Goal: Task Accomplishment & Management: Complete application form

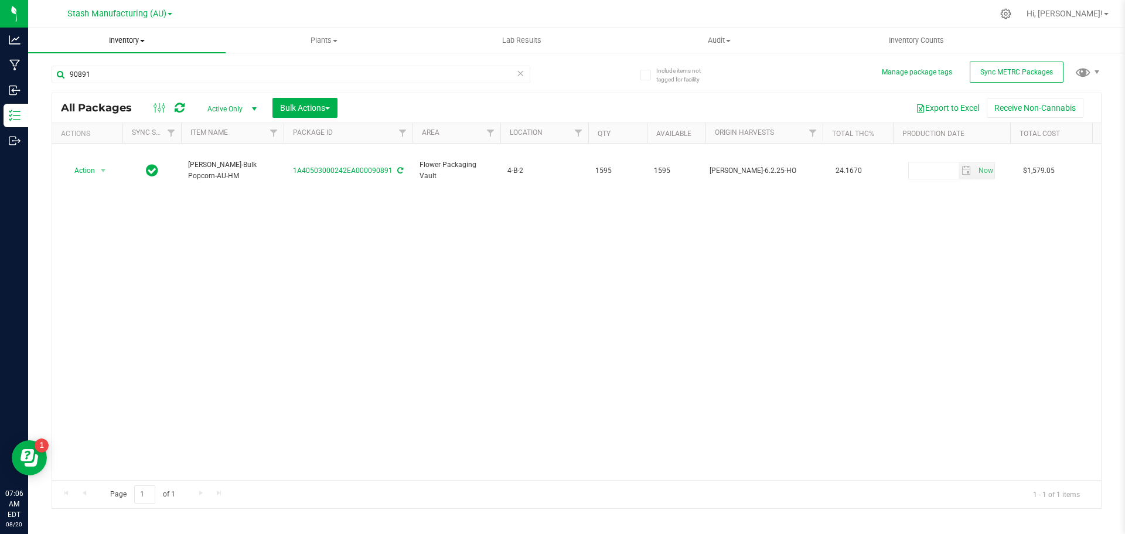
click at [129, 43] on span "Inventory" at bounding box center [126, 40] width 197 height 11
click at [121, 140] on span "From bill of materials" at bounding box center [81, 141] width 106 height 10
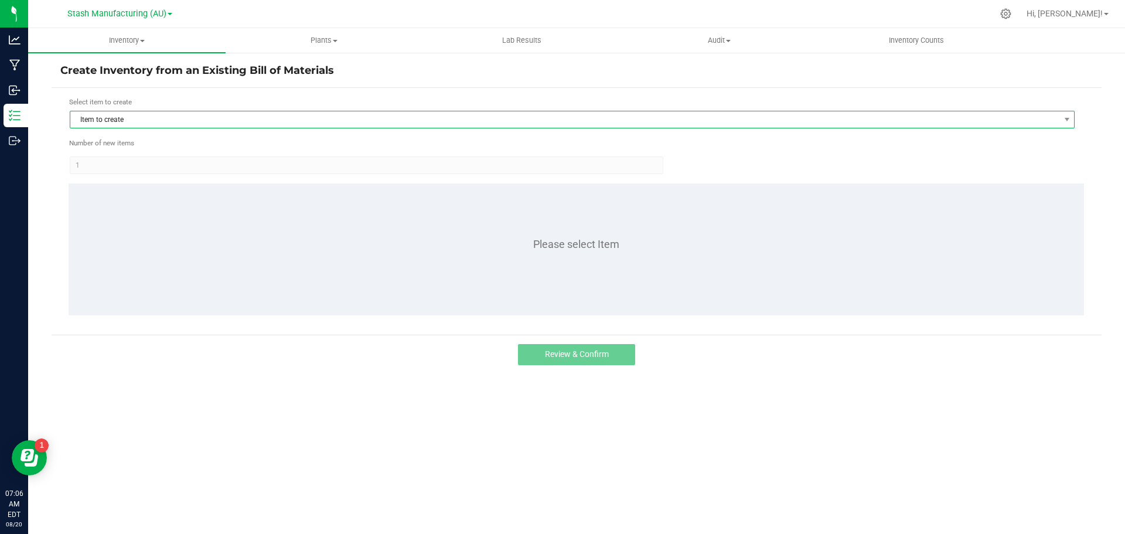
click at [128, 114] on span "Item to create" at bounding box center [564, 119] width 989 height 16
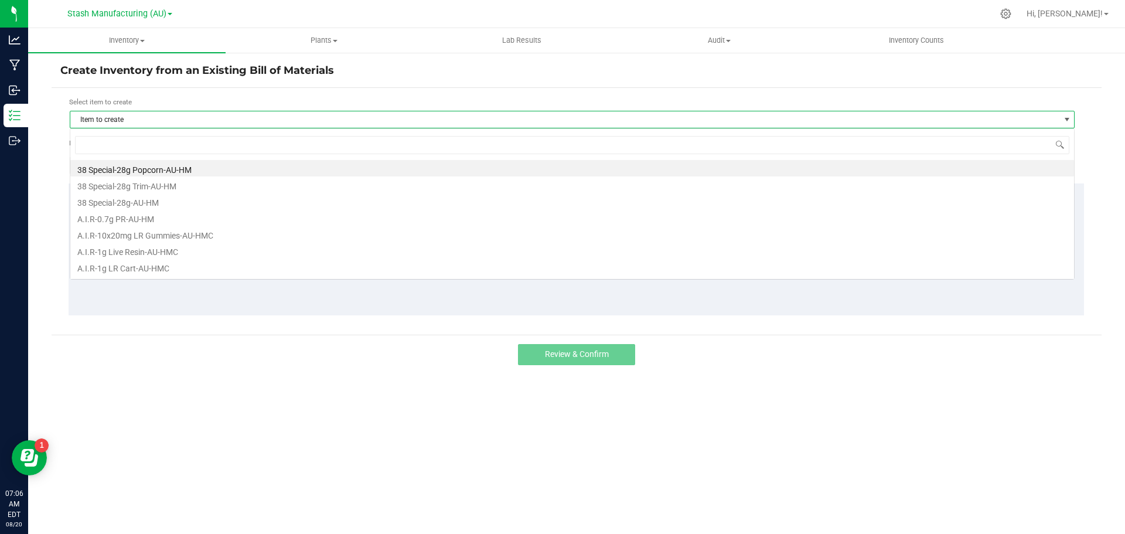
scroll to position [18, 1005]
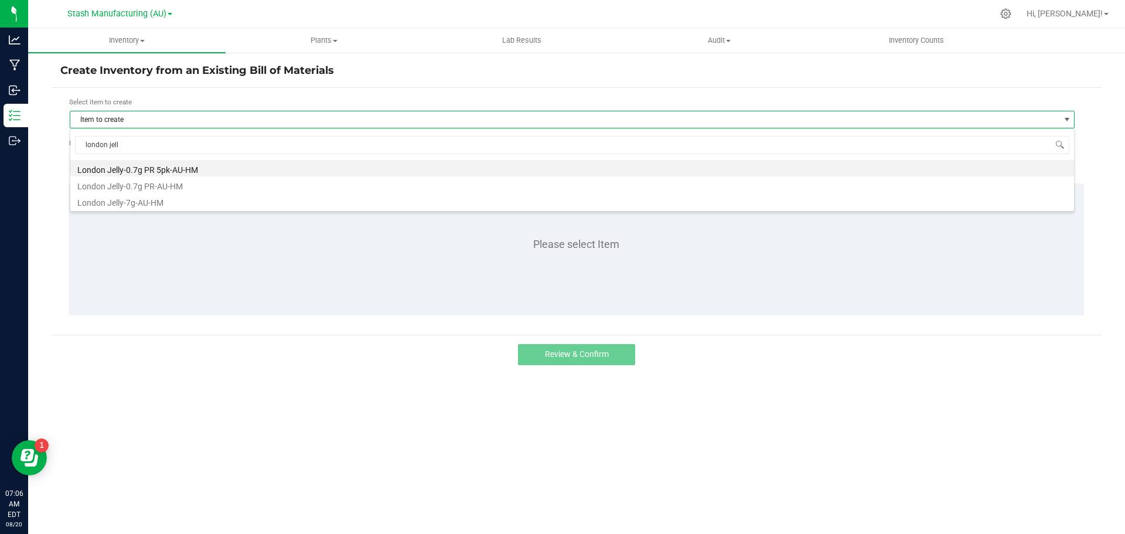
type input "london jelly"
click at [180, 186] on li "London Jelly-0.7g PR-AU-HM" at bounding box center [571, 184] width 1003 height 16
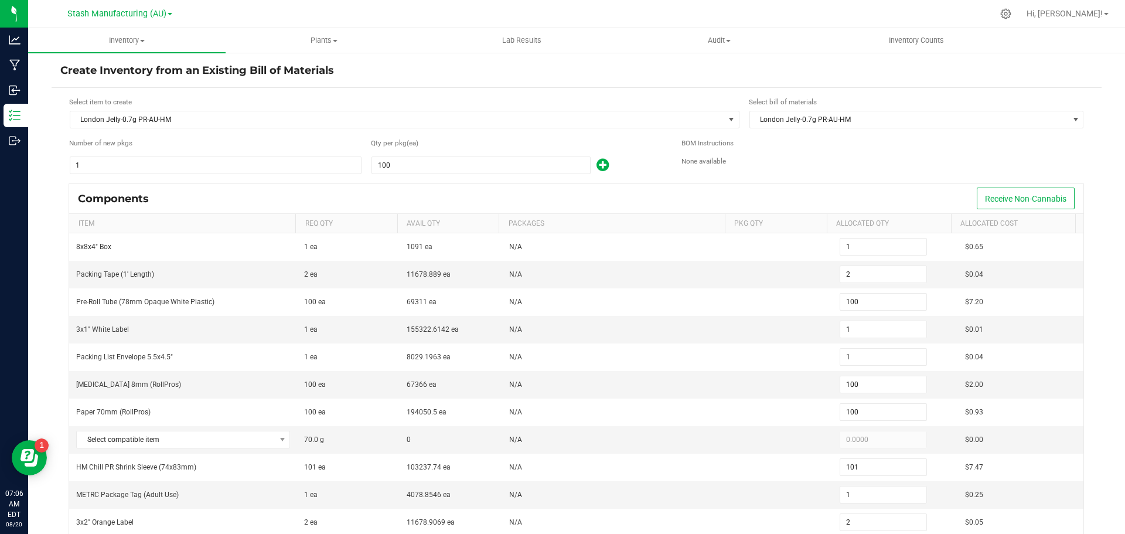
scroll to position [117, 0]
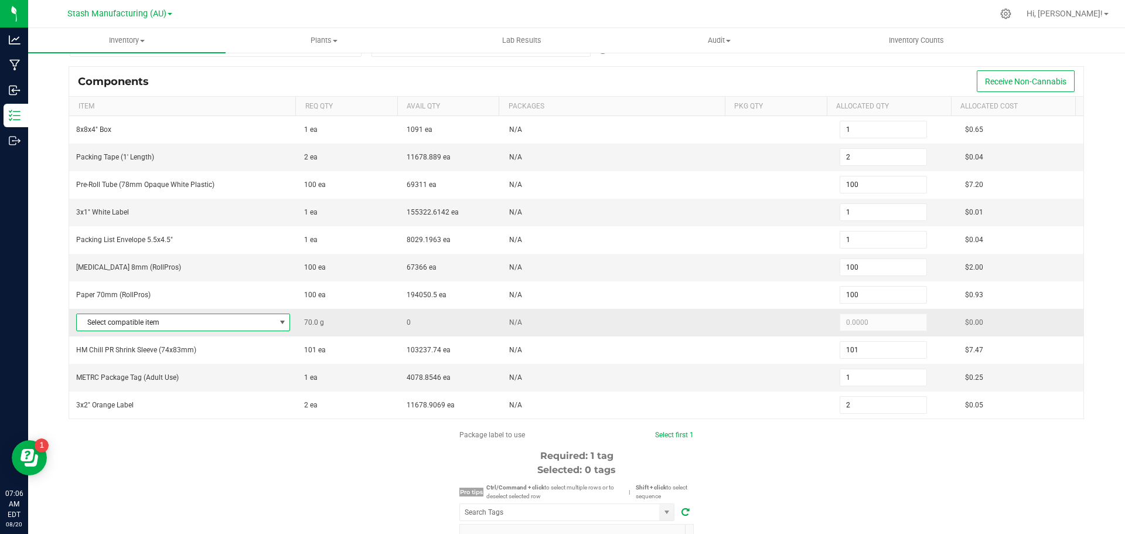
click at [278, 322] on span at bounding box center [282, 322] width 9 height 9
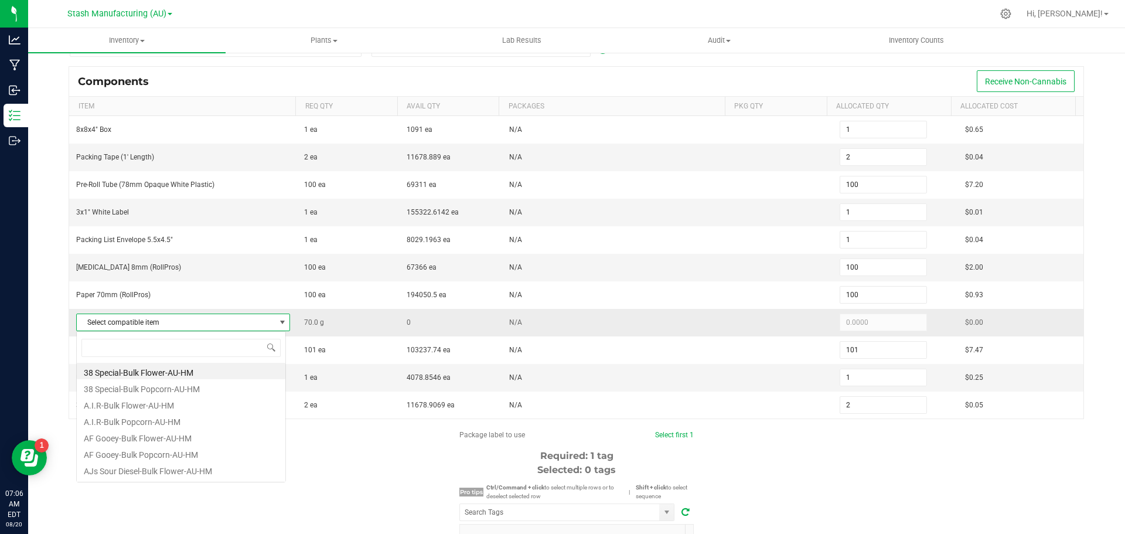
scroll to position [18, 210]
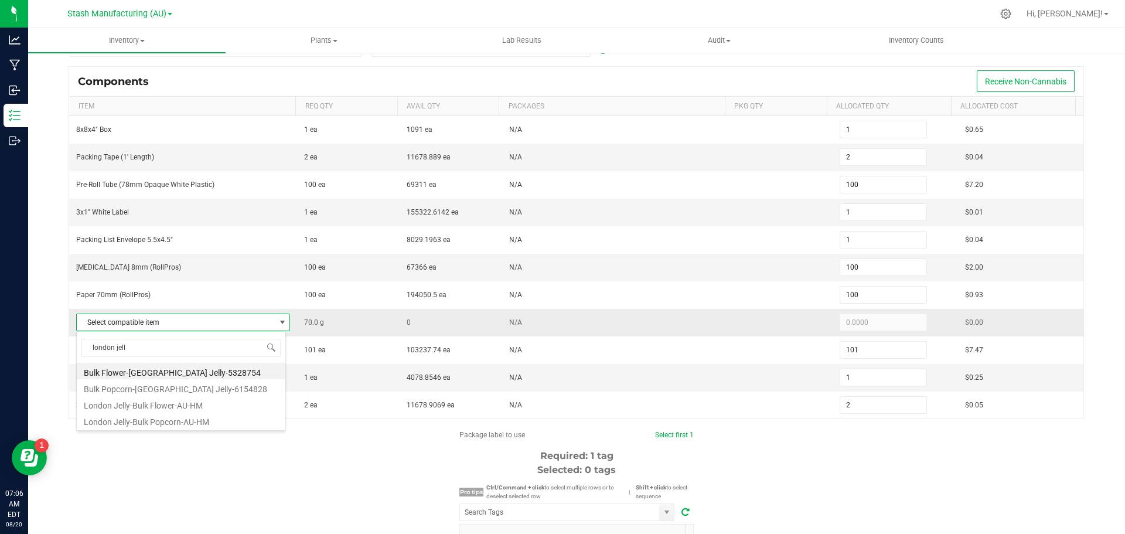
type input "london jelly"
click at [202, 418] on li "London Jelly-Bulk Popcorn-AU-HM" at bounding box center [181, 420] width 209 height 16
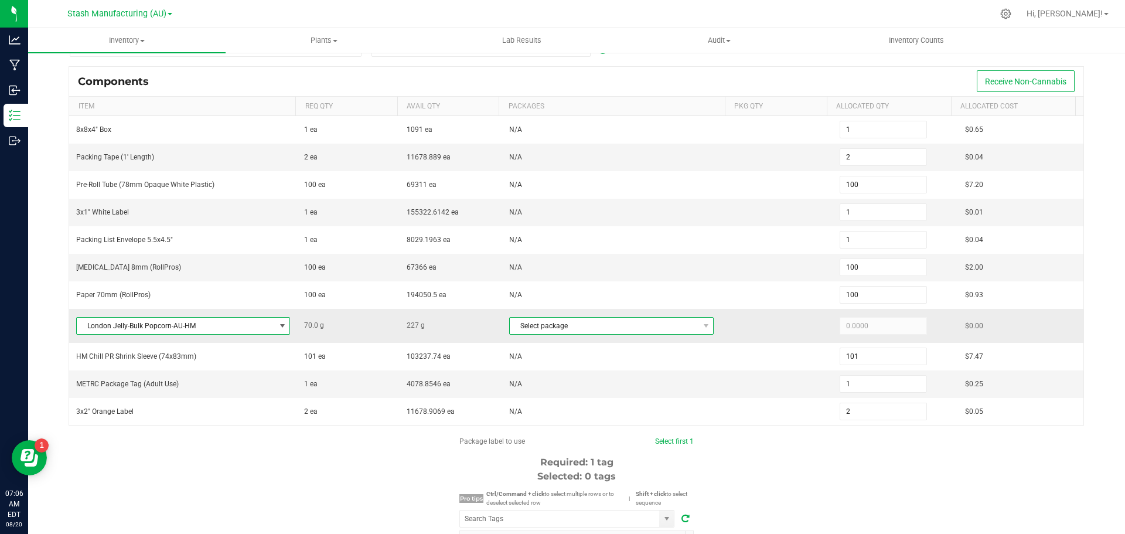
click at [700, 329] on span at bounding box center [705, 326] width 15 height 16
click at [617, 380] on li "1A40503000242EA000089890" at bounding box center [601, 374] width 199 height 16
type input "70.0000"
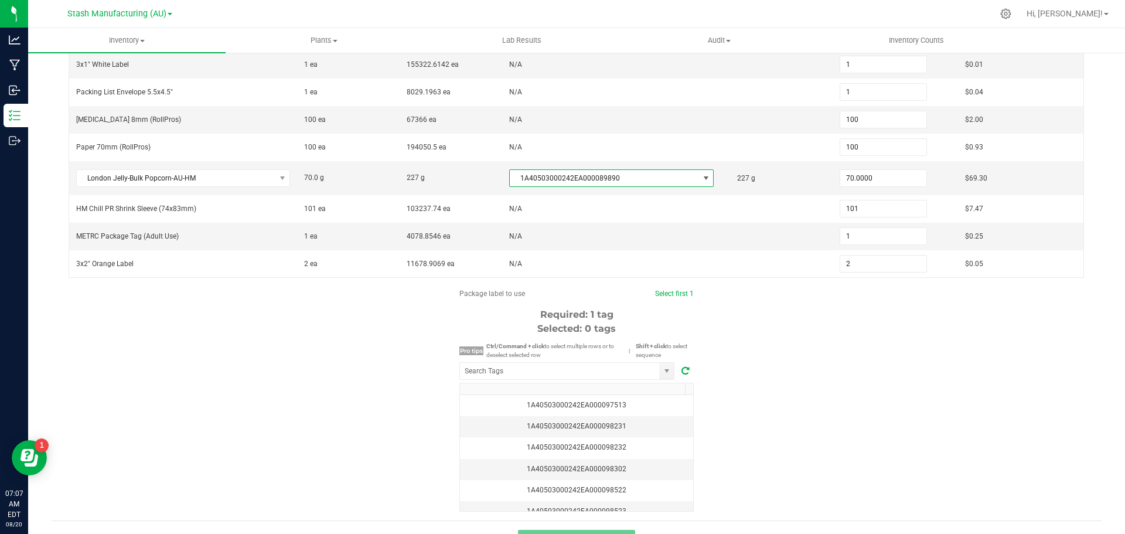
scroll to position [291, 0]
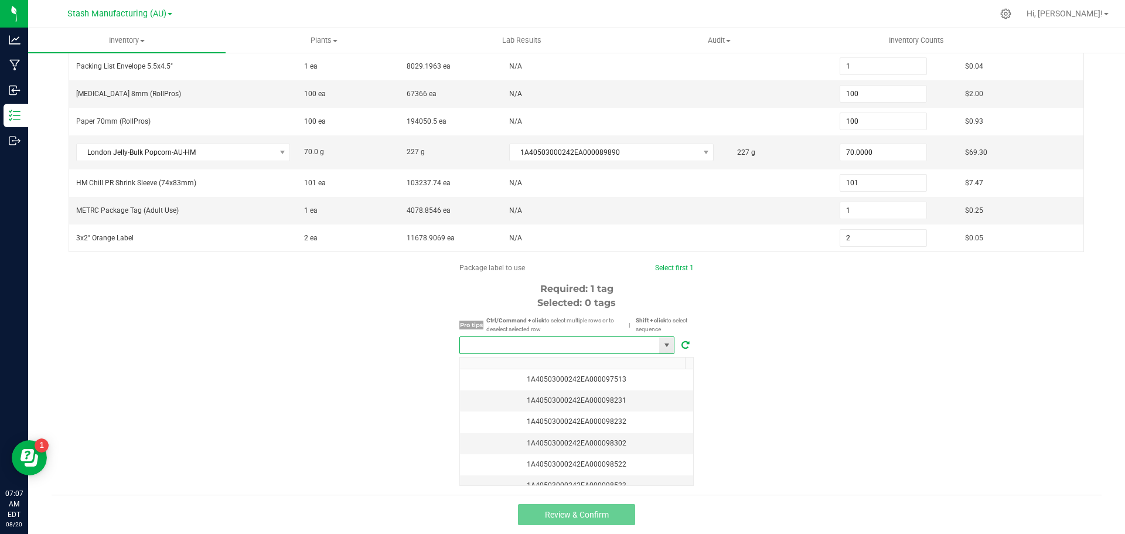
click at [535, 348] on input "NO DATA FOUND" at bounding box center [559, 345] width 199 height 16
click at [562, 361] on li "1A40503000242EA000098601" at bounding box center [563, 367] width 214 height 20
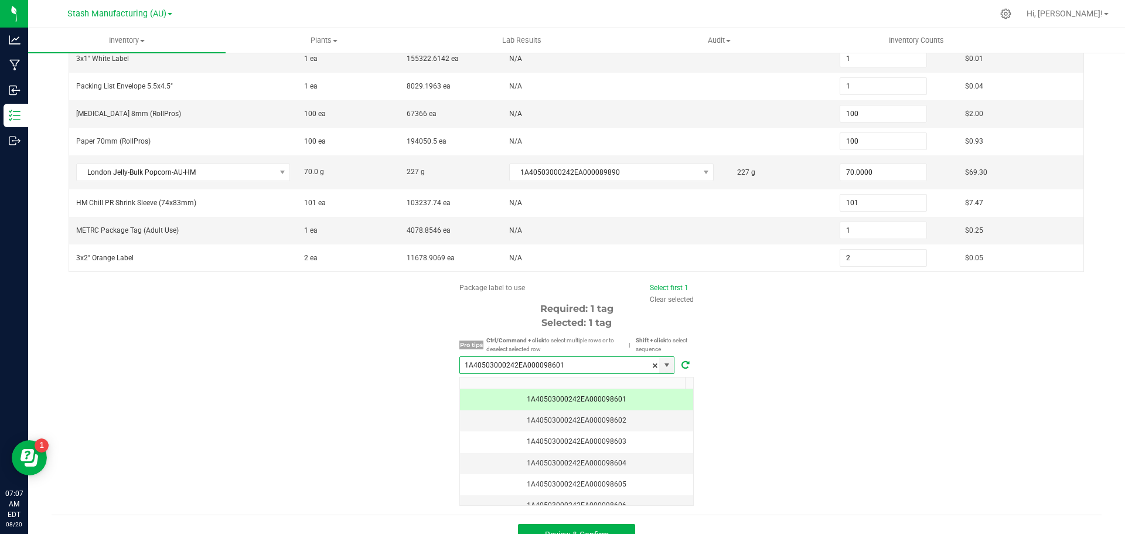
scroll to position [291, 0]
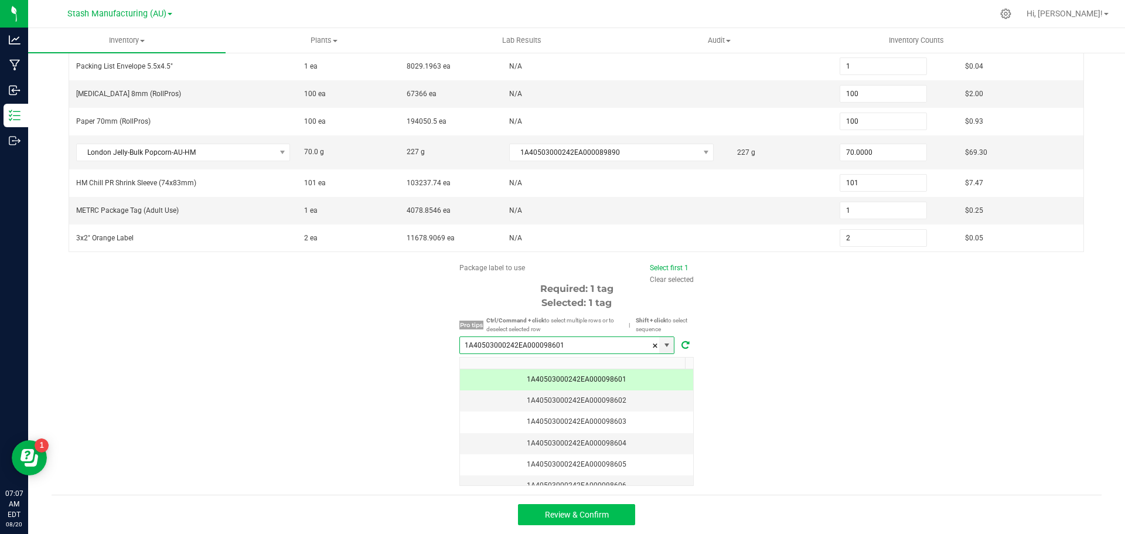
type input "1A40503000242EA000098601"
click at [594, 512] on span "Review & Confirm" at bounding box center [577, 514] width 64 height 9
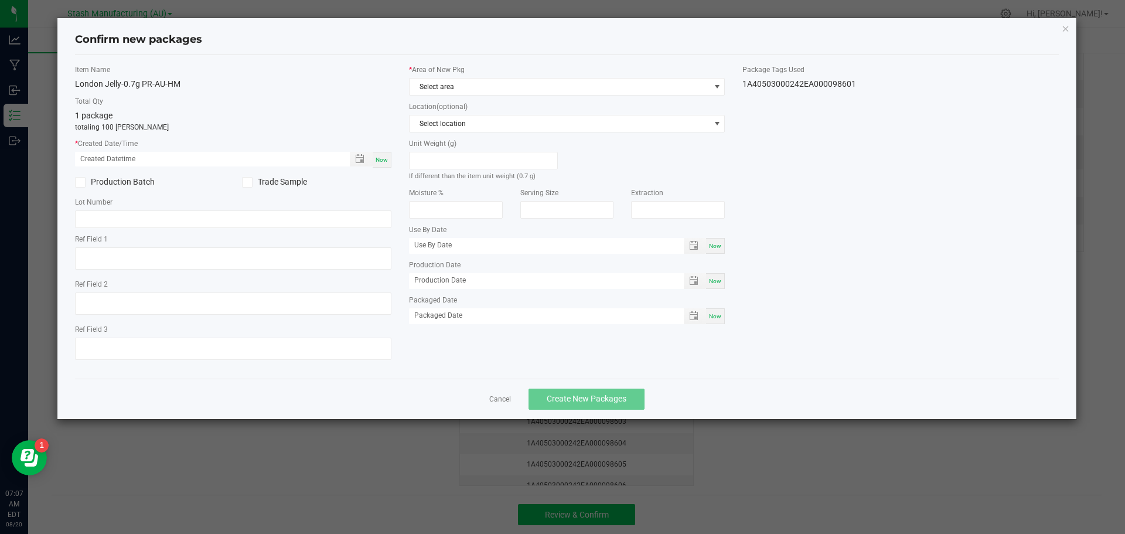
type input "06/18/2026"
click at [383, 161] on span "Now" at bounding box center [381, 159] width 12 height 6
type input "08/20/2025 07:07 AM"
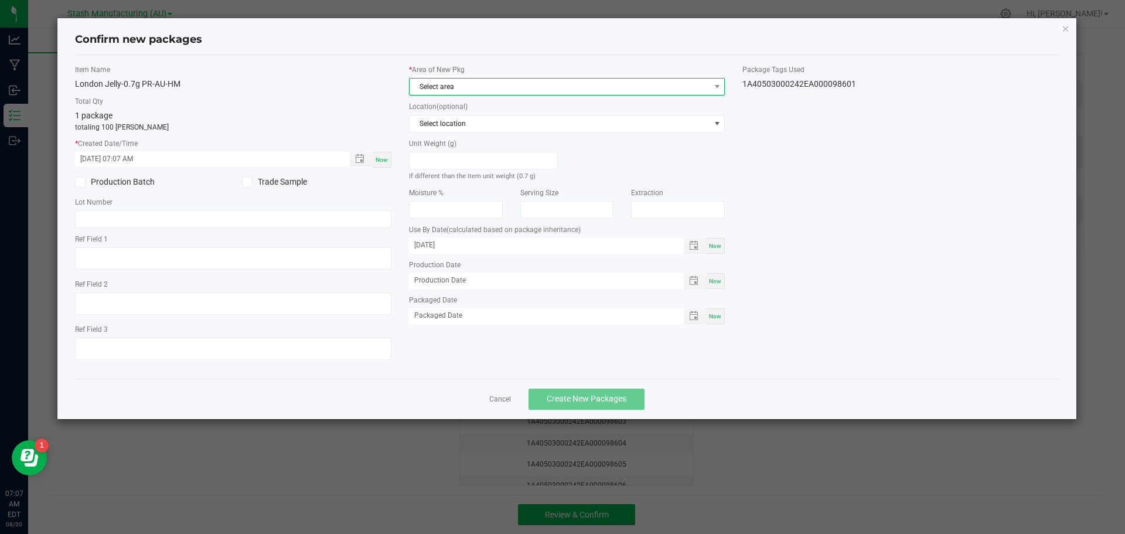
click at [722, 84] on span at bounding box center [716, 86] width 15 height 16
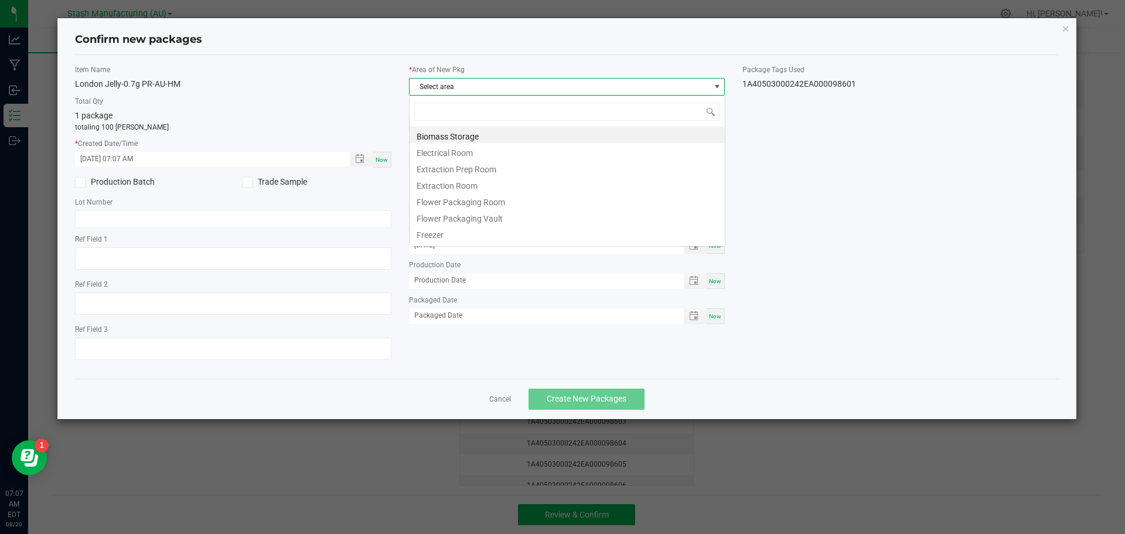
scroll to position [18, 316]
click at [480, 200] on li "Flower Packaging Room" at bounding box center [566, 200] width 315 height 16
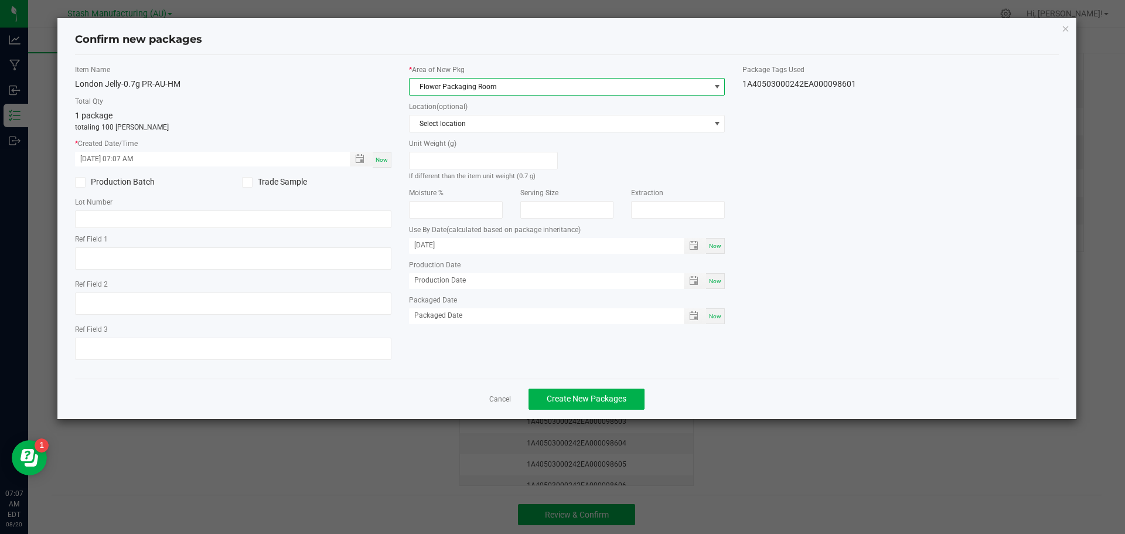
click at [722, 247] on div "Now" at bounding box center [715, 246] width 19 height 16
click at [461, 246] on input "[DATE]" at bounding box center [540, 245] width 262 height 15
type input "08/20/2026"
click at [719, 311] on div "Now" at bounding box center [715, 316] width 19 height 16
type input "[DATE]"
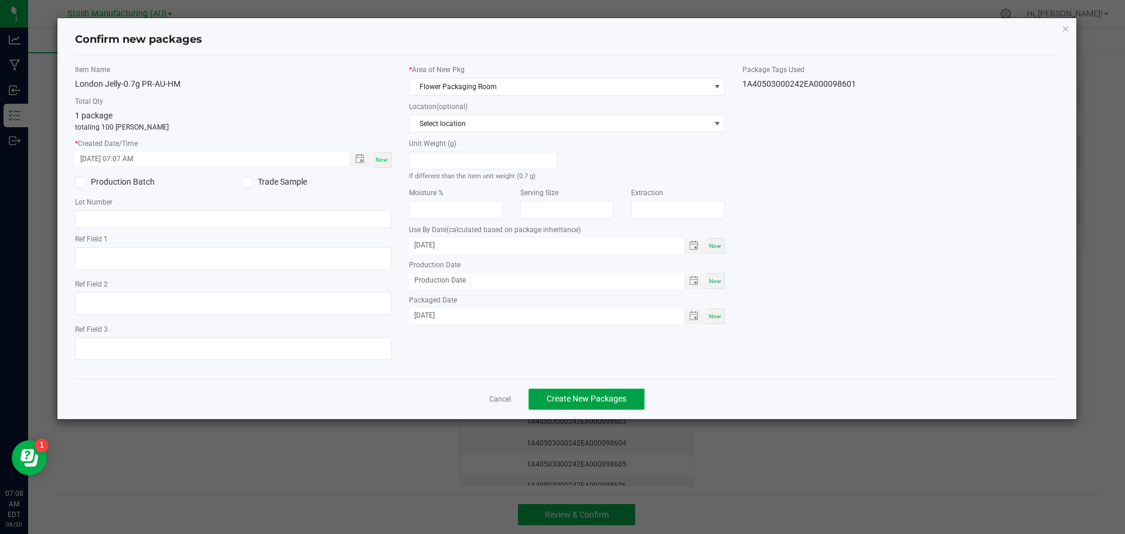
click at [572, 394] on span "Create New Packages" at bounding box center [587, 398] width 80 height 9
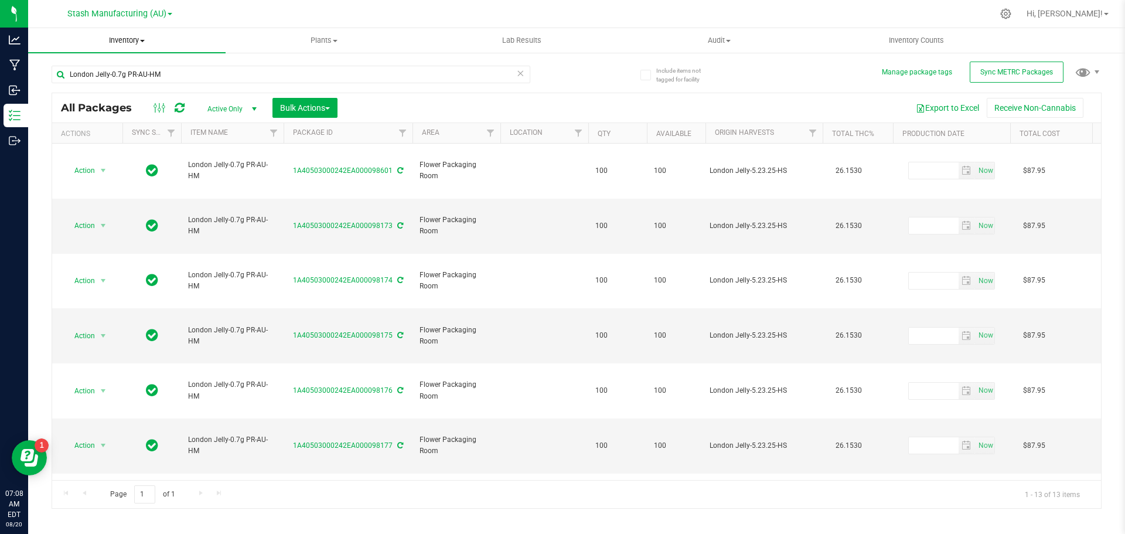
click at [138, 39] on span "Inventory" at bounding box center [126, 40] width 197 height 11
click at [108, 143] on span "From bill of materials" at bounding box center [81, 141] width 106 height 10
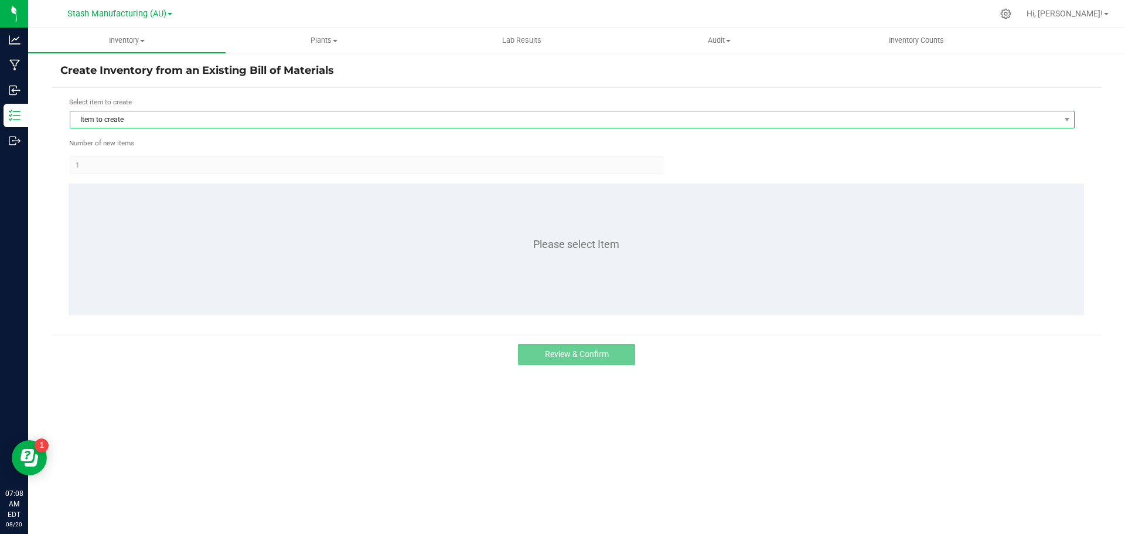
click at [117, 118] on span "Item to create" at bounding box center [564, 119] width 989 height 16
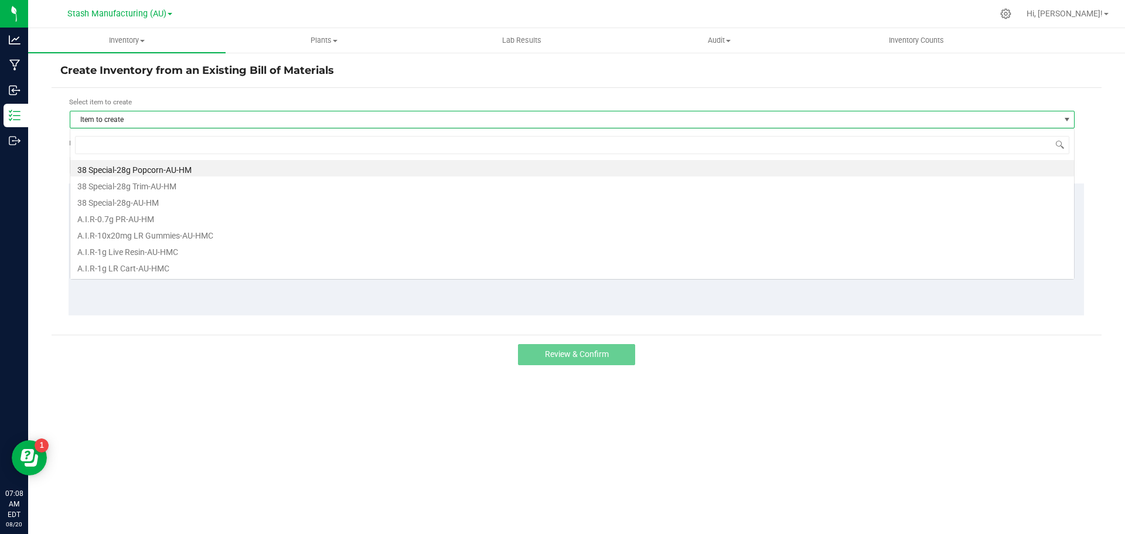
scroll to position [18, 1005]
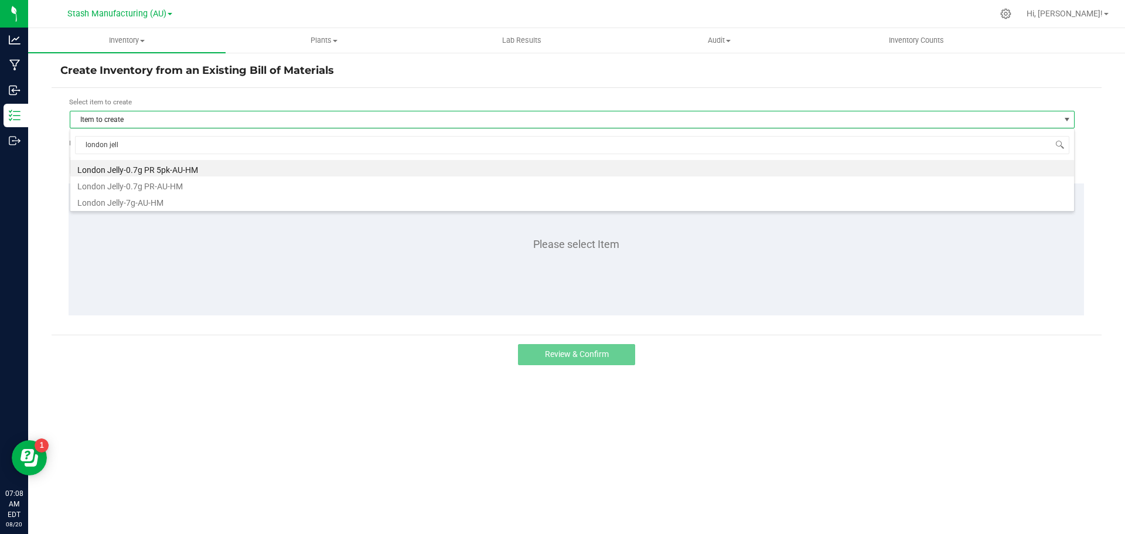
type input "london jelly"
click at [171, 182] on li "London Jelly-0.7g PR-AU-HM" at bounding box center [571, 184] width 1003 height 16
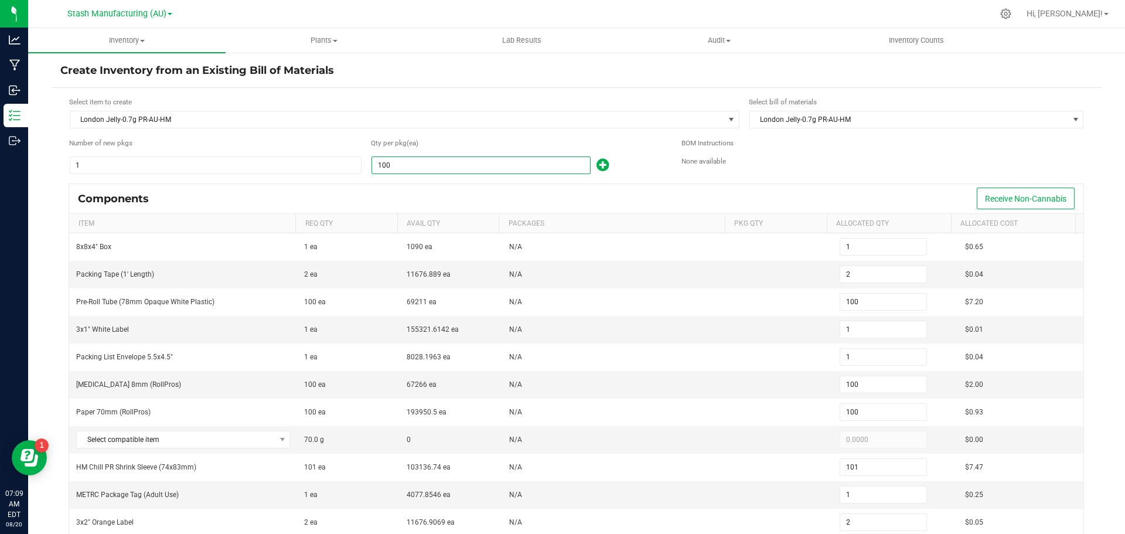
click at [433, 165] on input "100" at bounding box center [481, 165] width 218 height 16
type input "5"
type input "0"
type input "5"
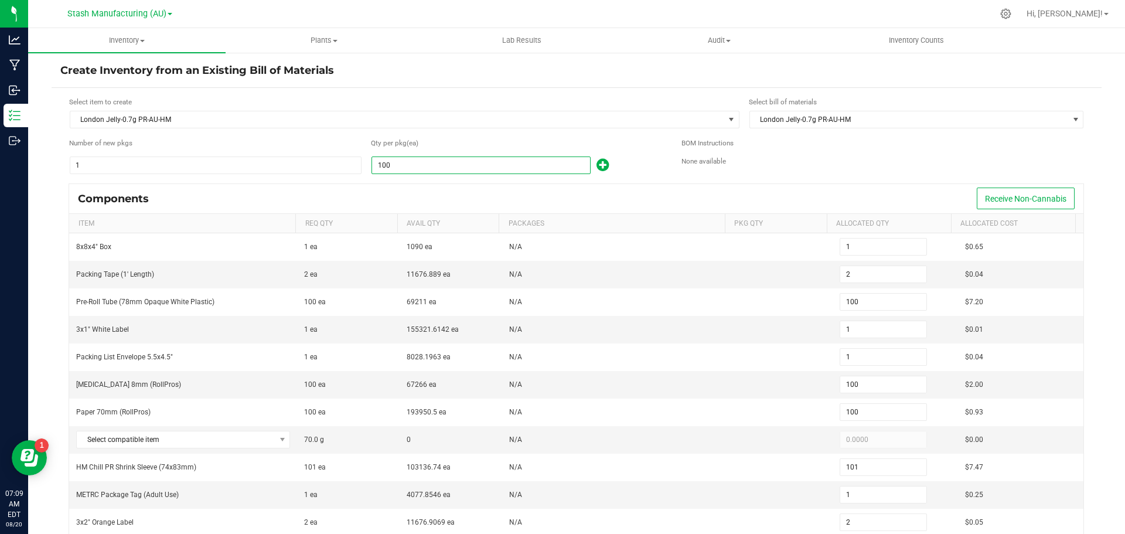
type input "0"
type input "5"
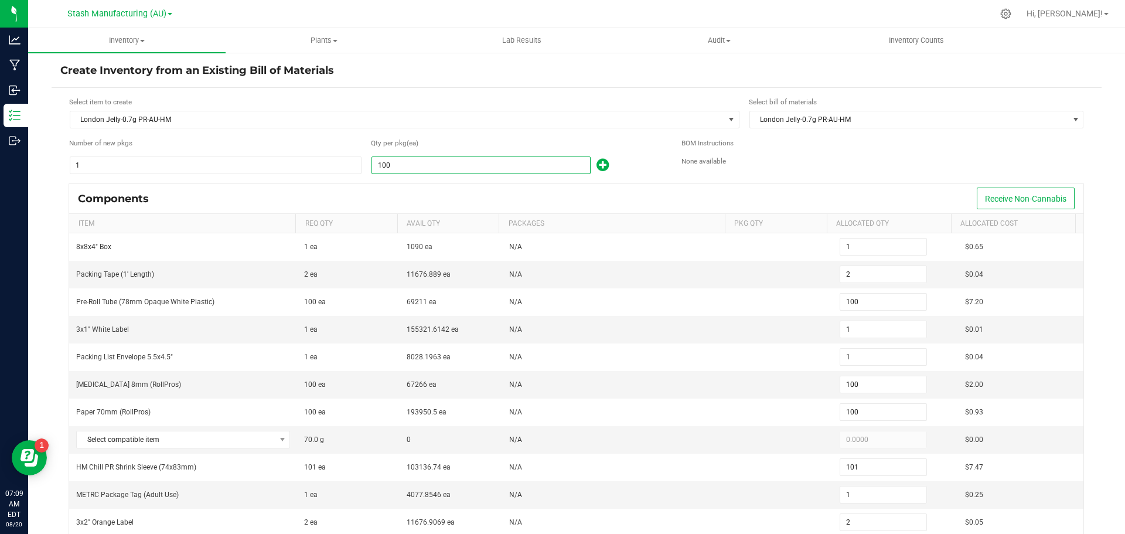
type input "0"
type input "59"
type input "1"
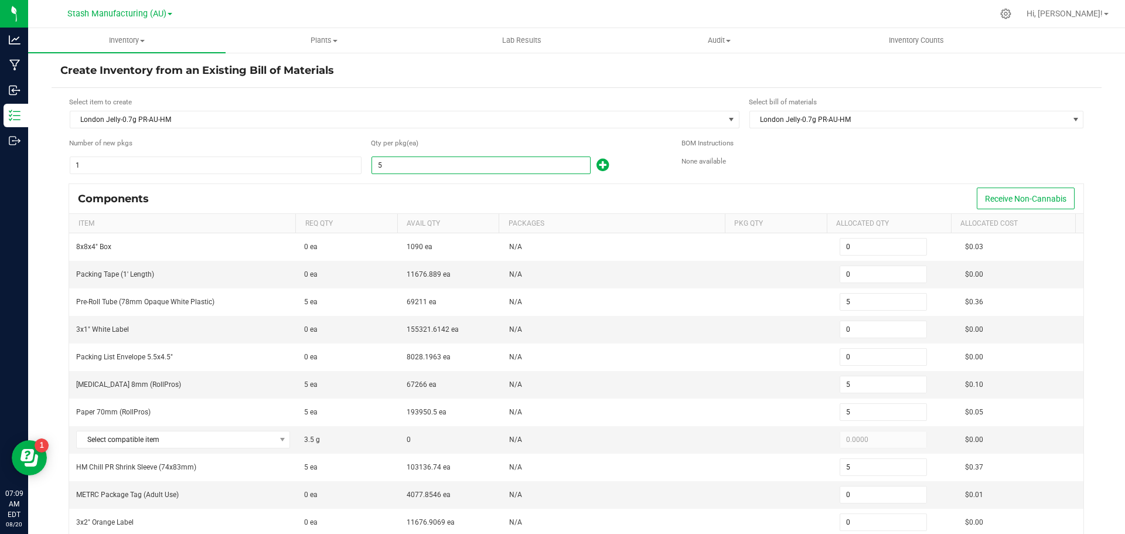
type input "59"
type input "1"
type input "59"
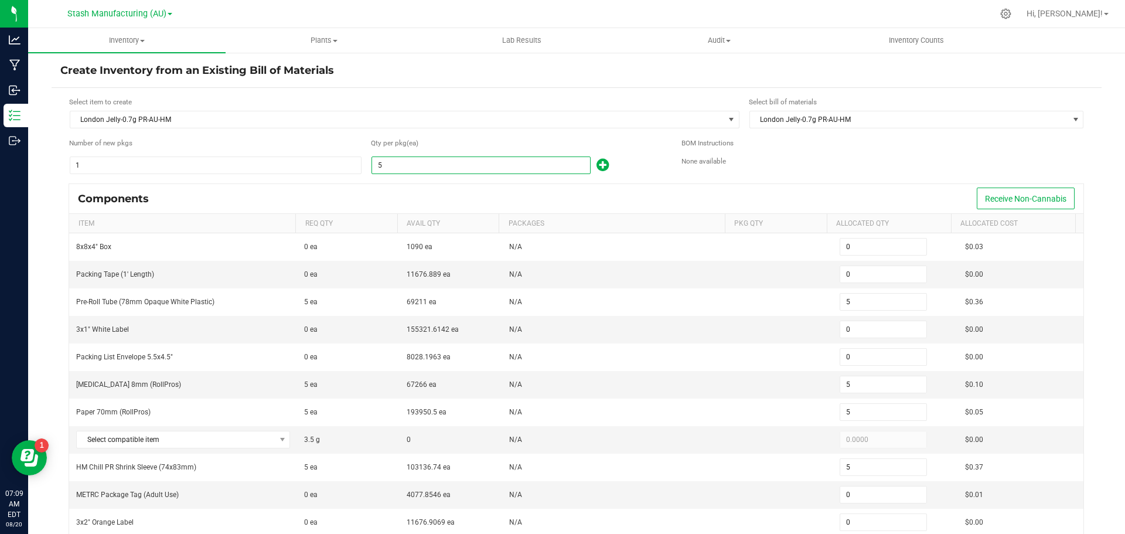
type input "60"
type input "1"
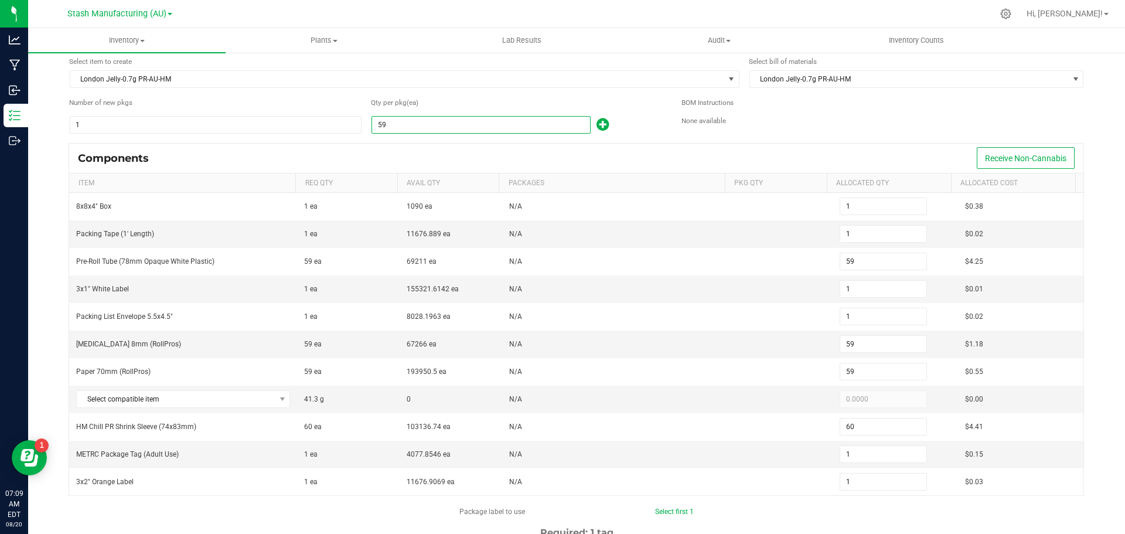
scroll to position [59, 0]
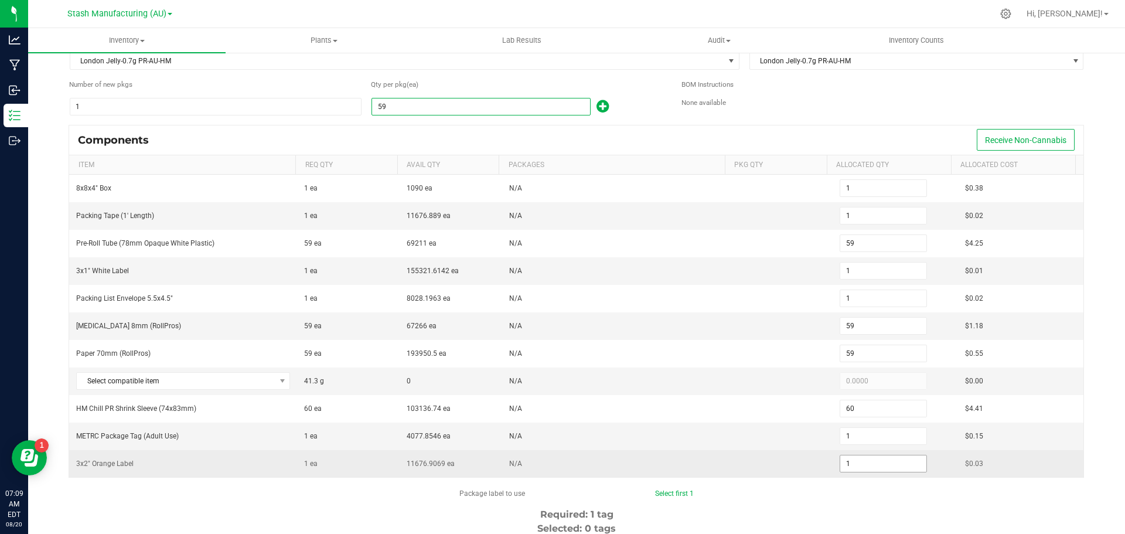
type input "59"
click at [862, 463] on input "1" at bounding box center [883, 463] width 86 height 16
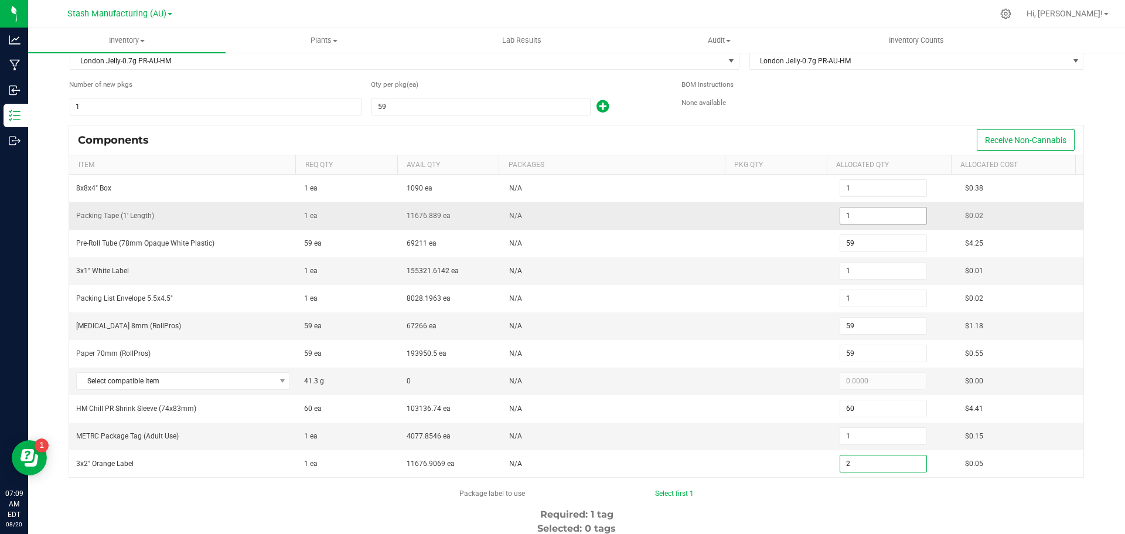
type input "2"
click at [850, 211] on input "1" at bounding box center [883, 215] width 86 height 16
type input "2"
click at [279, 377] on span at bounding box center [282, 380] width 9 height 9
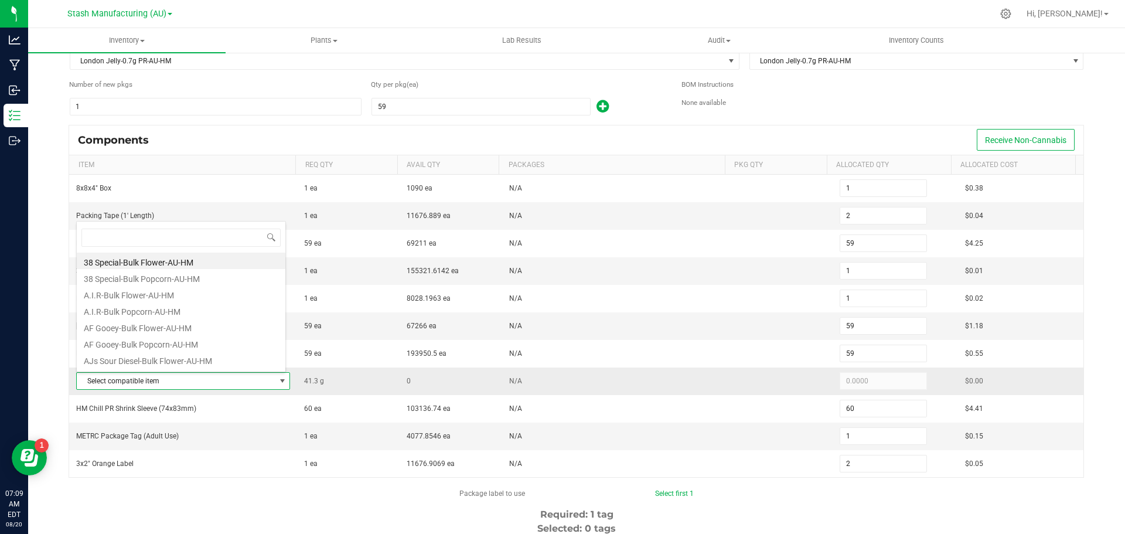
scroll to position [18, 208]
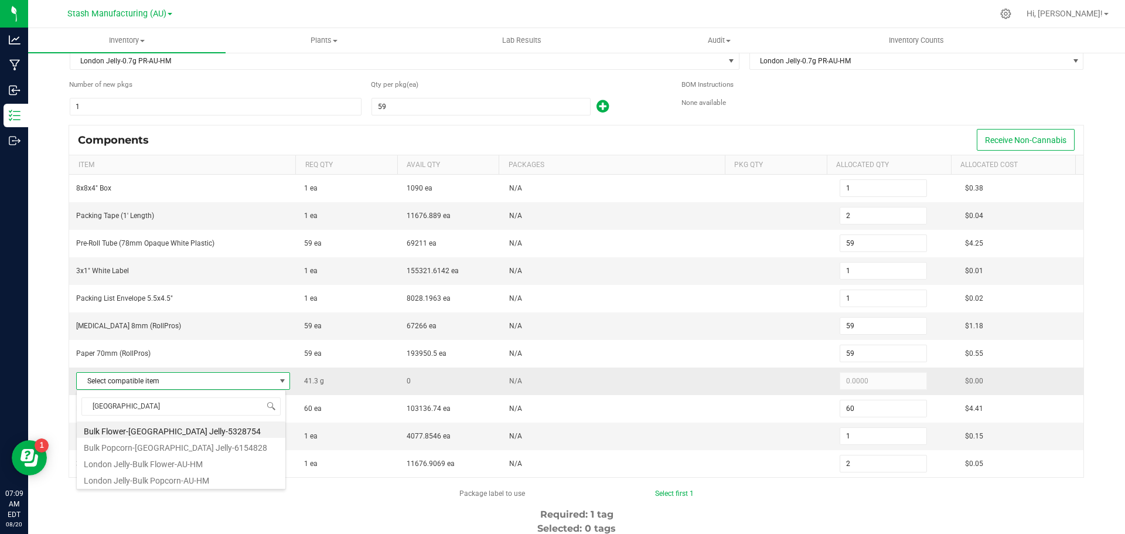
type input "london"
click at [166, 477] on li "London Jelly-Bulk Popcorn-AU-HM" at bounding box center [181, 478] width 209 height 16
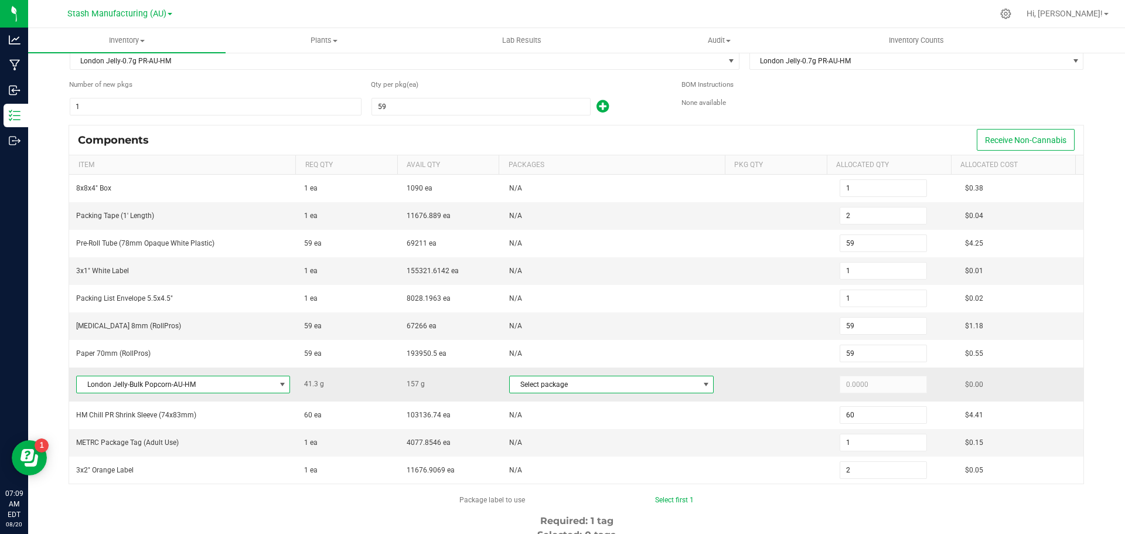
click at [701, 387] on span at bounding box center [705, 384] width 9 height 9
click at [588, 430] on li "1A40503000242EA000089890" at bounding box center [601, 433] width 199 height 16
type input "41.3000"
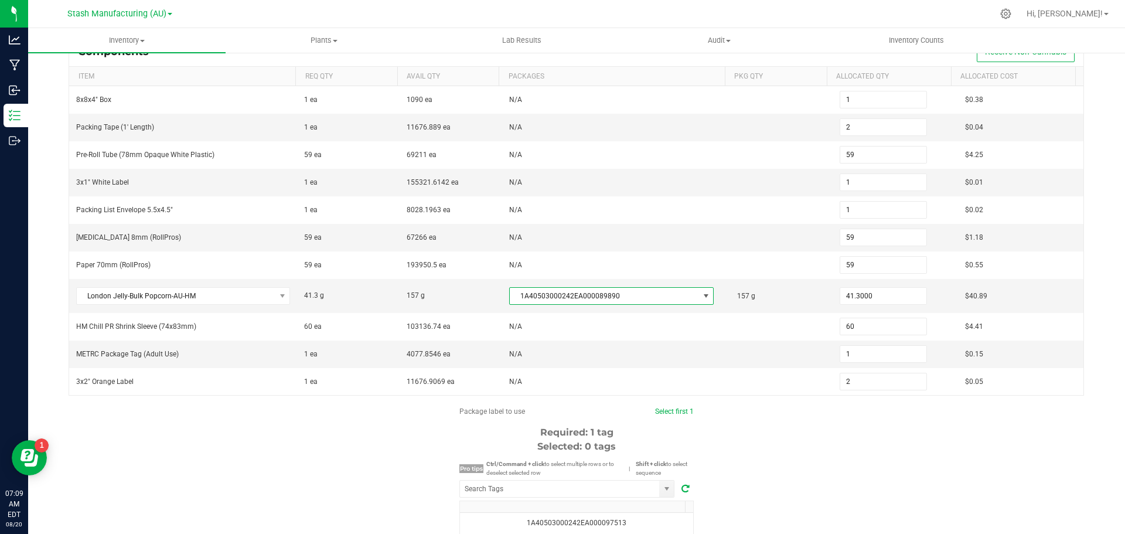
scroll to position [176, 0]
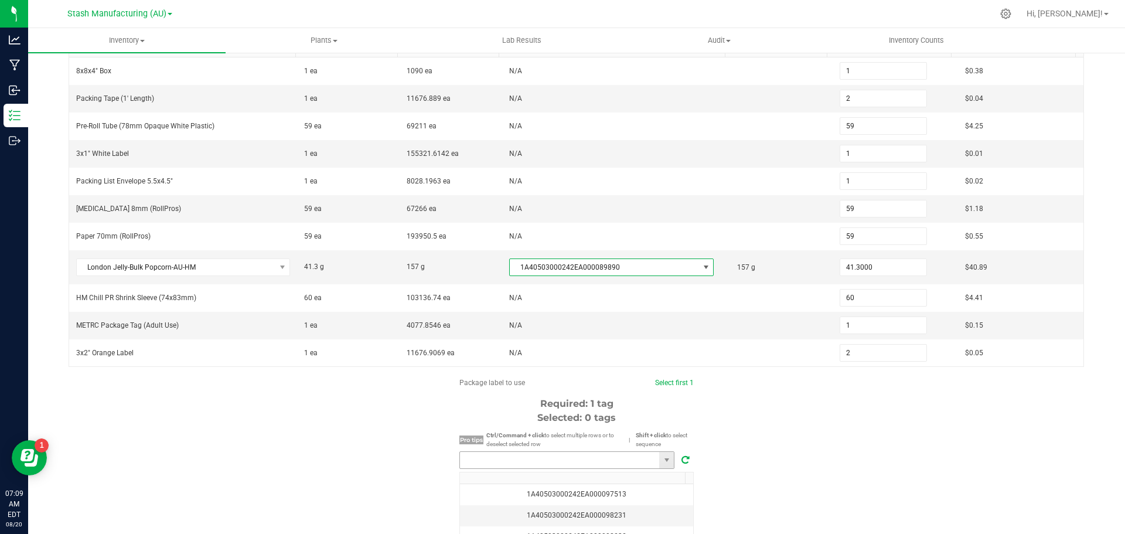
click at [486, 456] on input "NO DATA FOUND" at bounding box center [559, 460] width 199 height 16
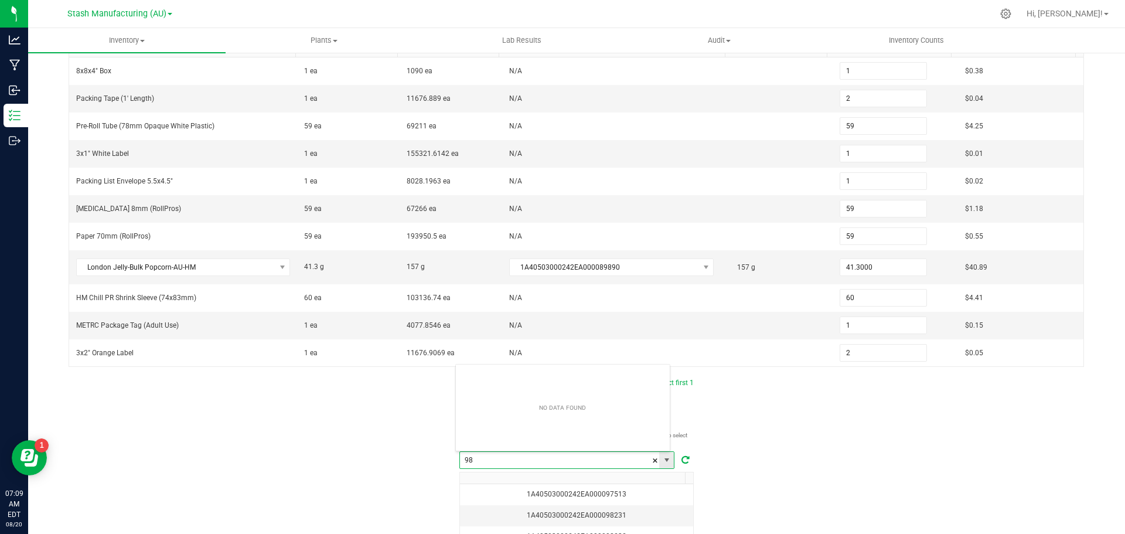
scroll to position [18, 216]
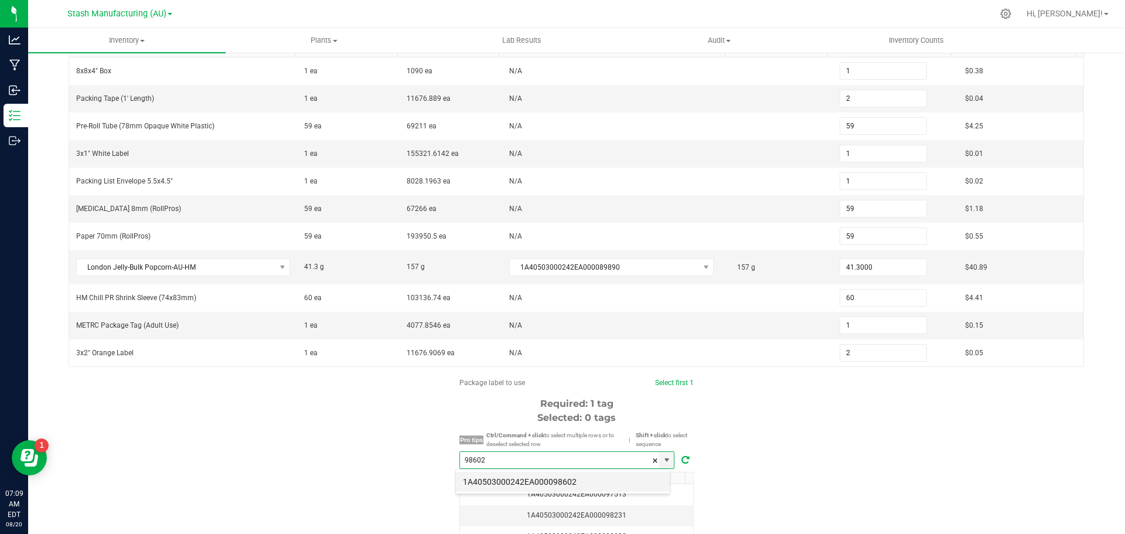
click at [513, 480] on li "1A40503000242EA000098602" at bounding box center [563, 482] width 214 height 20
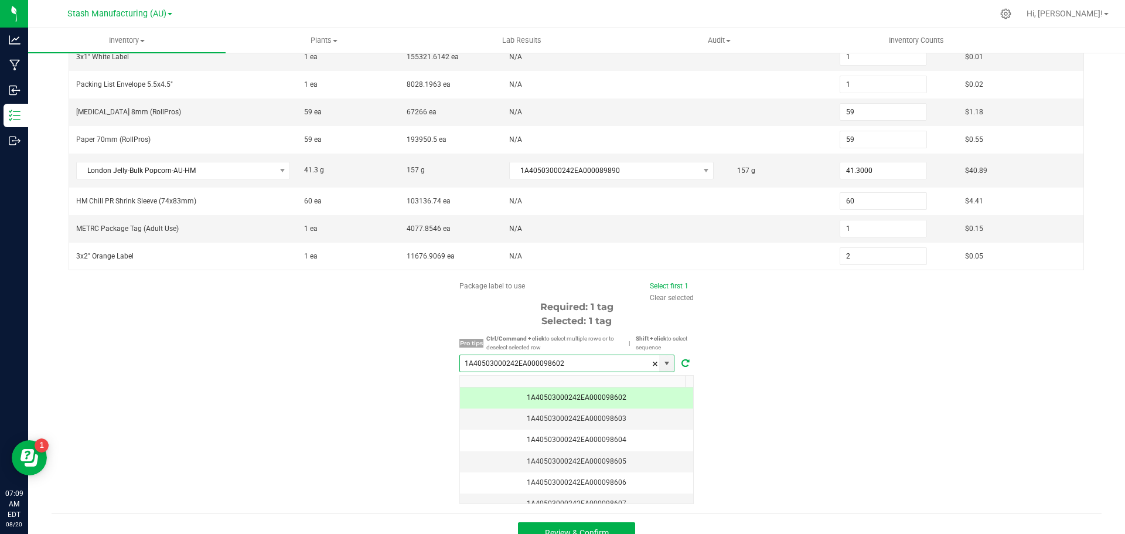
scroll to position [291, 0]
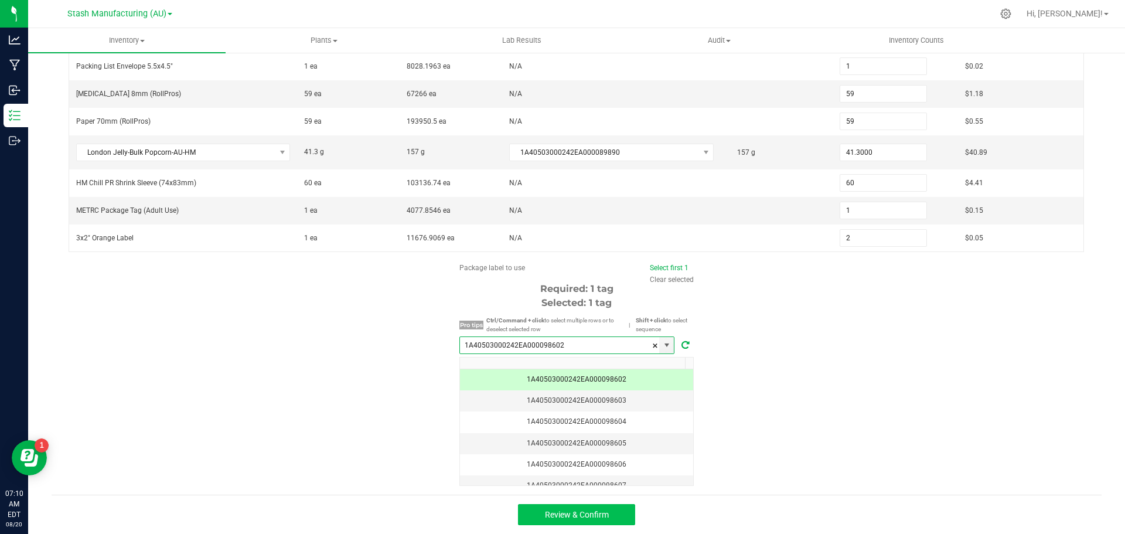
type input "1A40503000242EA000098602"
click at [597, 516] on span "Review & Confirm" at bounding box center [577, 514] width 64 height 9
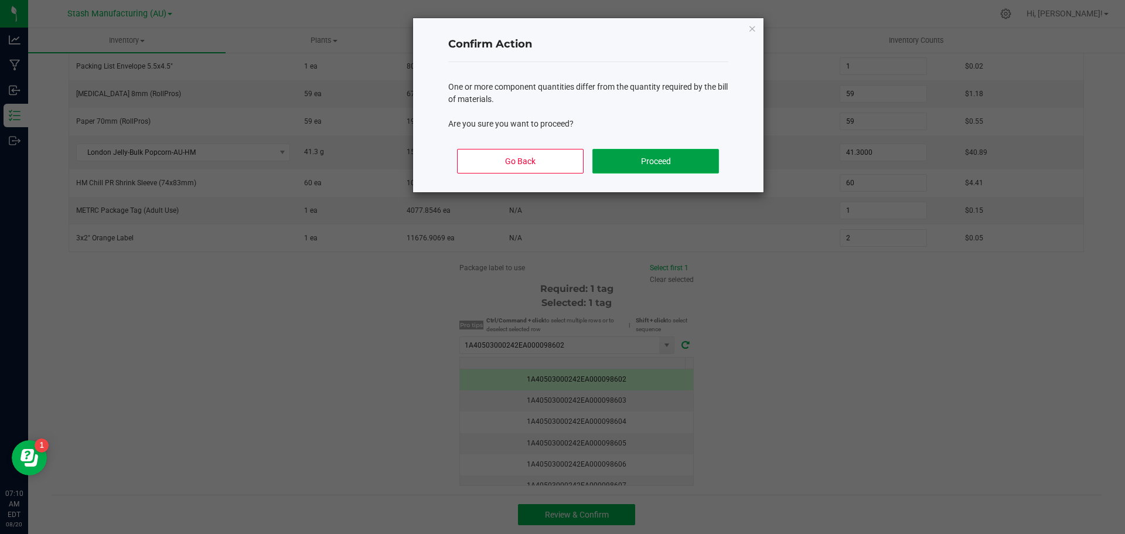
click at [662, 158] on button "Proceed" at bounding box center [655, 161] width 126 height 25
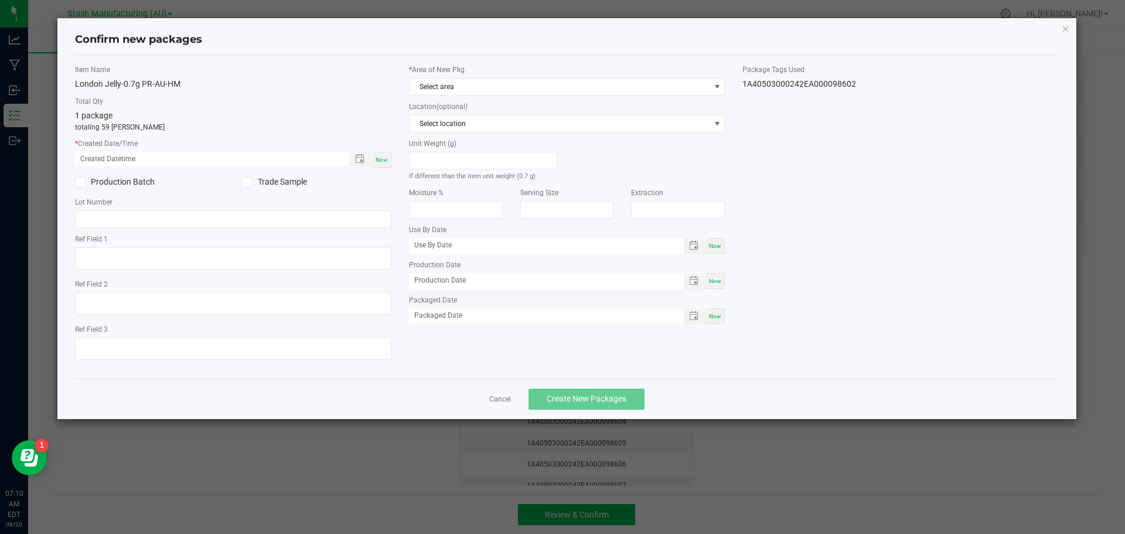
type input "06/18/2026"
click at [378, 161] on span "Now" at bounding box center [381, 159] width 12 height 6
type input "08/20/2025 07:10 AM"
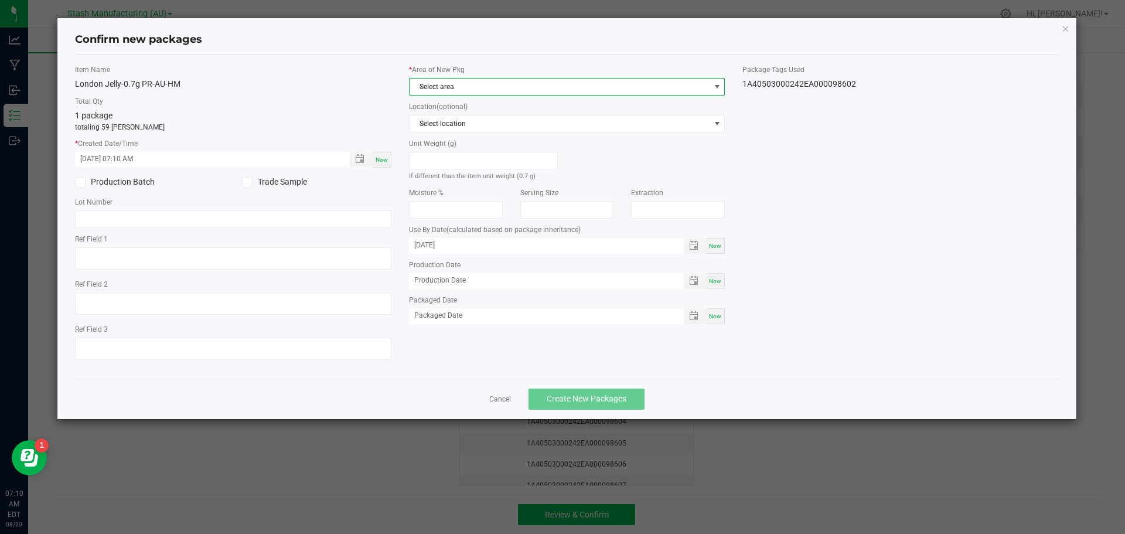
click at [717, 82] on span at bounding box center [716, 86] width 9 height 9
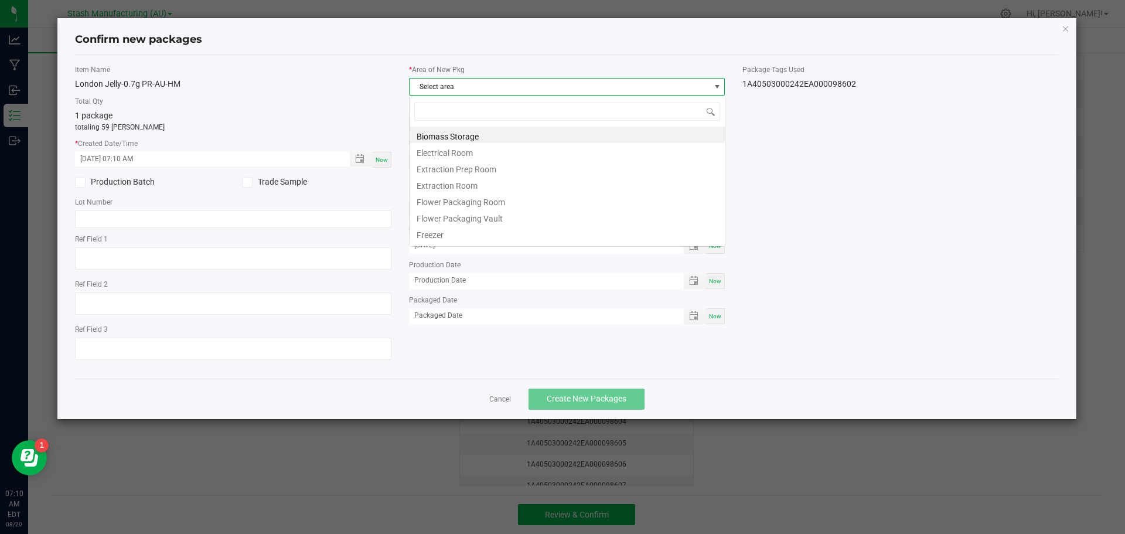
scroll to position [18, 316]
click at [497, 196] on li "Flower Packaging Room" at bounding box center [566, 200] width 315 height 16
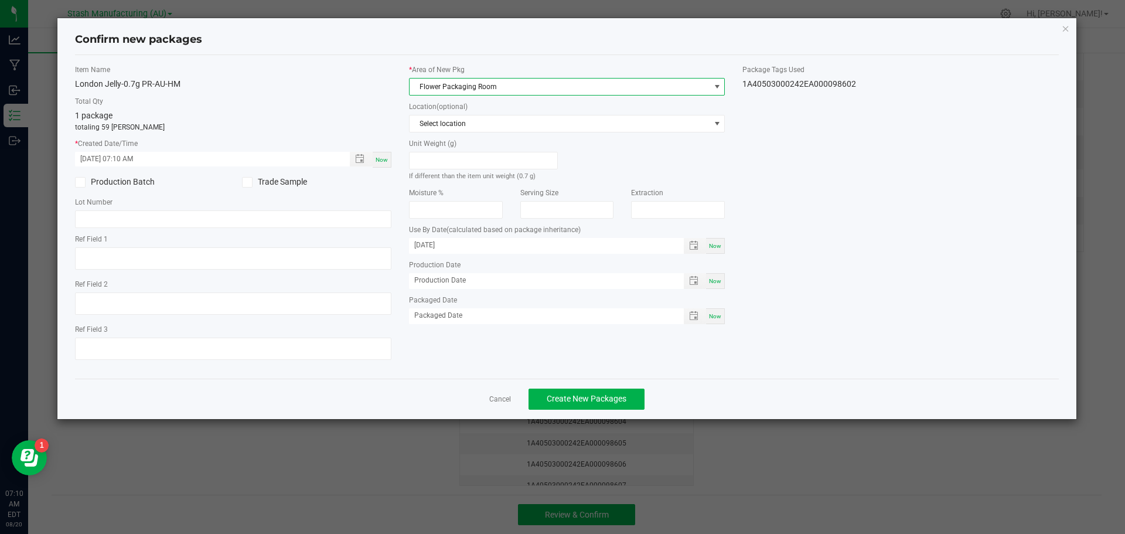
click at [722, 241] on div "Now" at bounding box center [715, 246] width 19 height 16
click at [524, 241] on input "[DATE]" at bounding box center [540, 245] width 262 height 15
type input "08/20/2026"
click at [711, 309] on div "Now" at bounding box center [715, 316] width 19 height 16
type input "[DATE]"
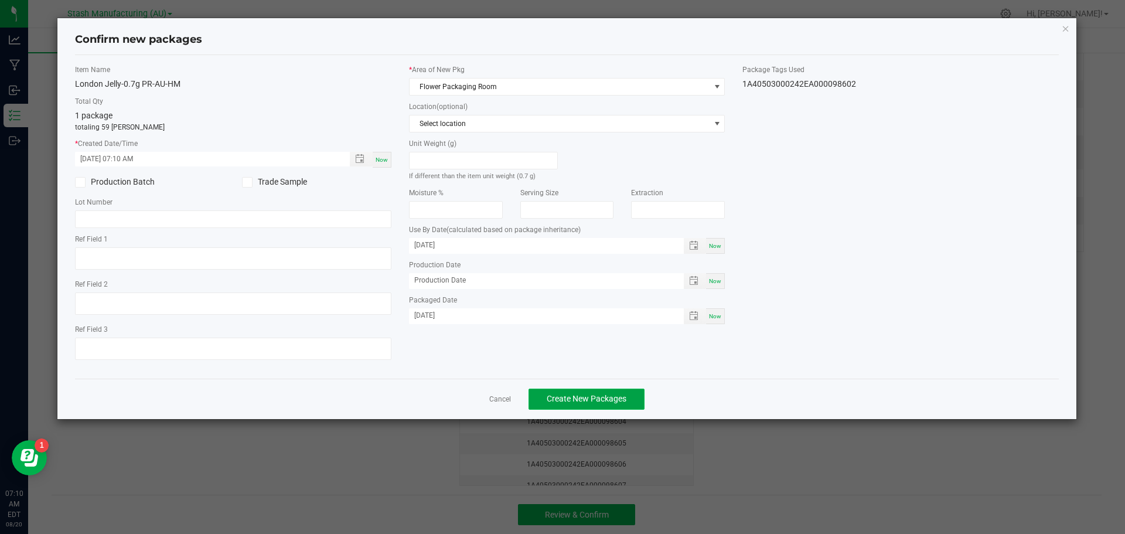
click at [613, 394] on span "Create New Packages" at bounding box center [587, 398] width 80 height 9
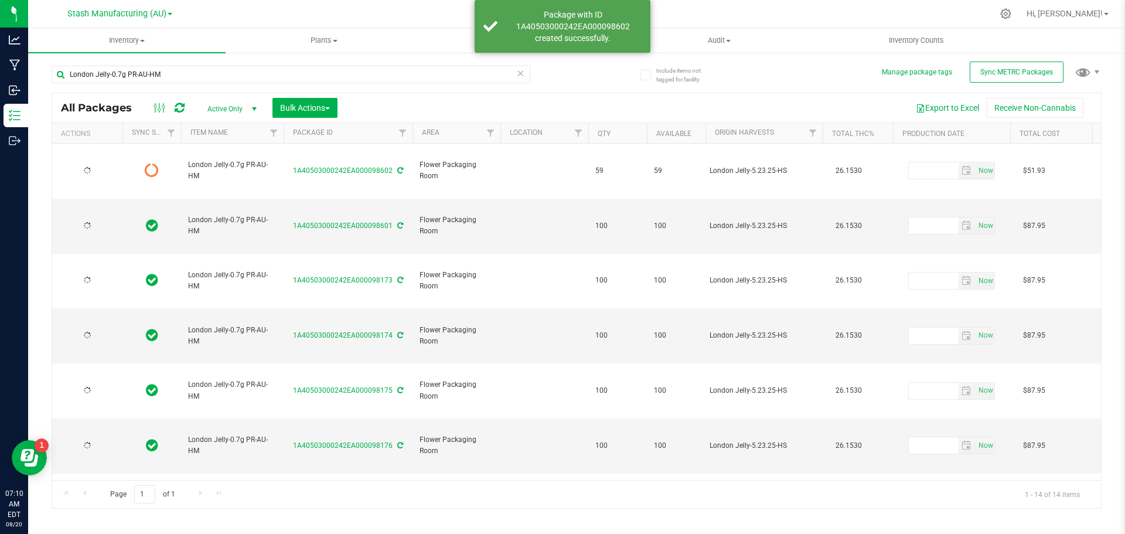
type input "[DATE]"
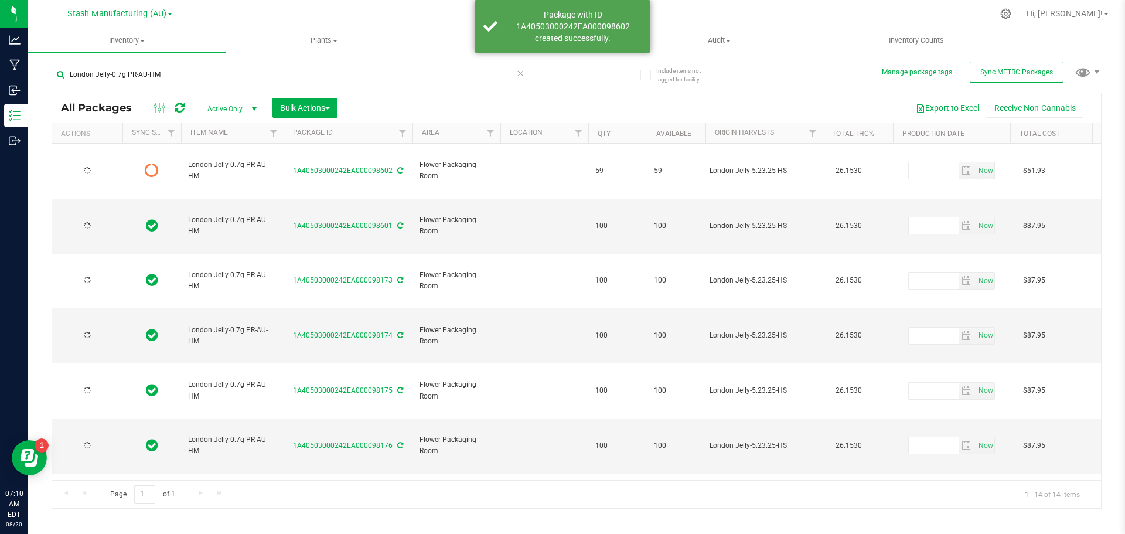
type input "[DATE]"
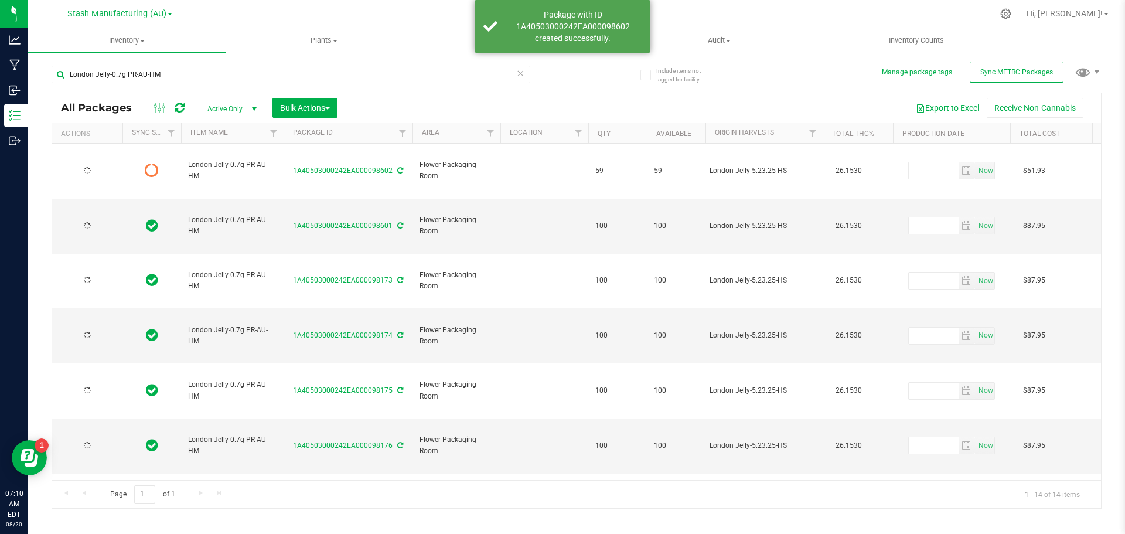
type input "[DATE]"
